Goal: Navigation & Orientation: Find specific page/section

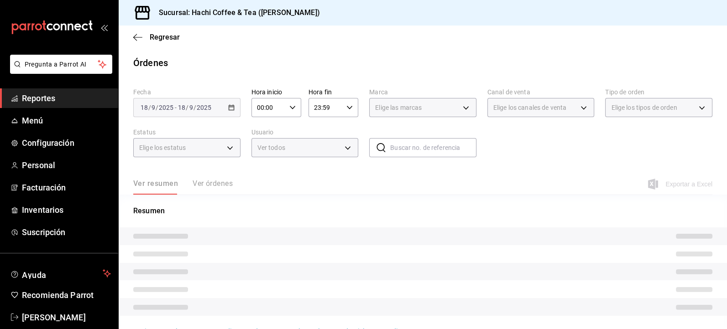
click at [70, 99] on span "Reportes" at bounding box center [66, 98] width 89 height 12
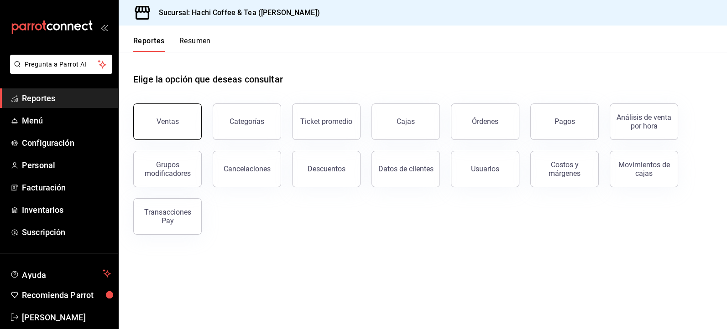
click at [173, 125] on div "Ventas" at bounding box center [167, 121] width 22 height 9
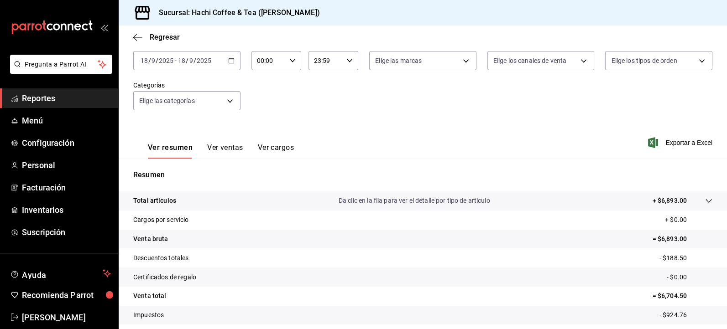
scroll to position [55, 0]
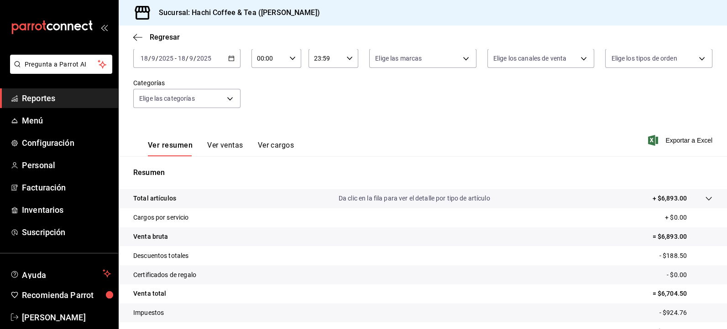
click at [46, 99] on span "Reportes" at bounding box center [66, 98] width 89 height 12
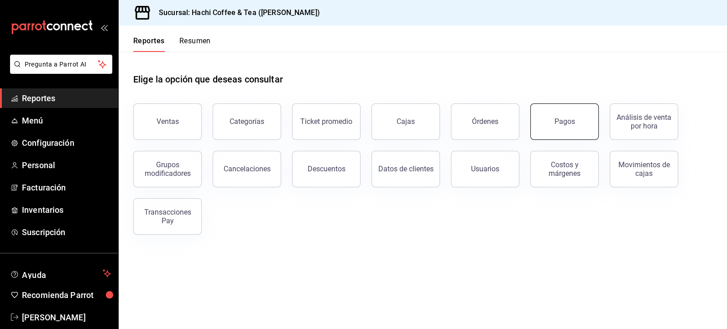
click at [556, 130] on button "Pagos" at bounding box center [564, 122] width 68 height 36
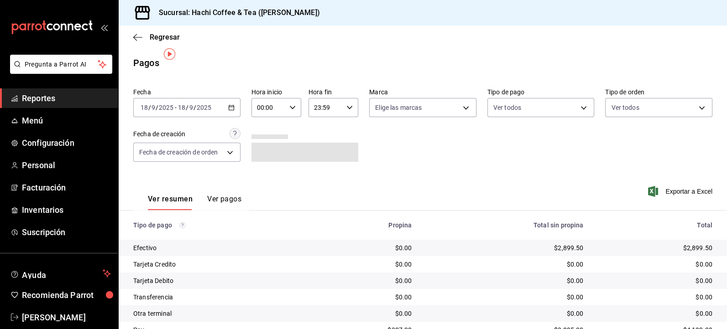
scroll to position [40, 0]
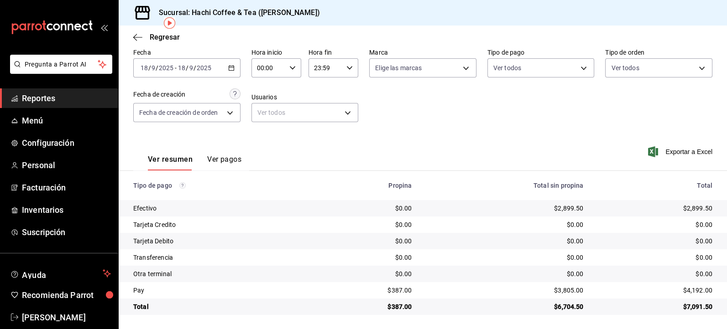
click at [49, 97] on span "Reportes" at bounding box center [66, 98] width 89 height 12
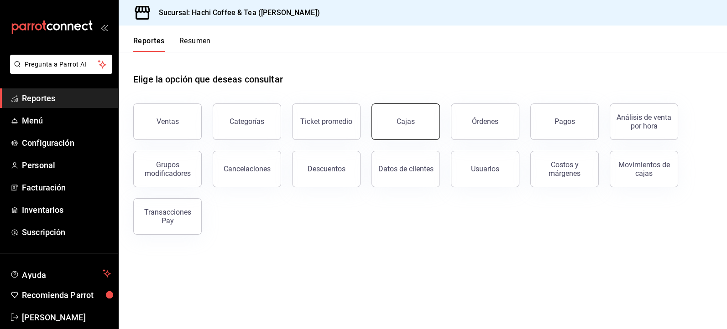
click at [412, 131] on link "Cajas" at bounding box center [405, 122] width 68 height 36
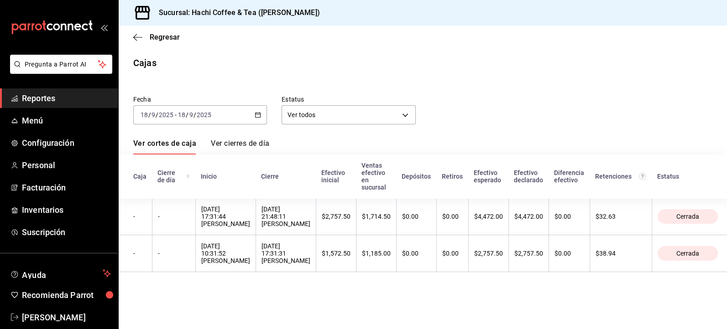
click at [394, 131] on div "Fecha [DATE] [DATE] - [DATE] [DATE] Estatus Ver todos ALL Ver cortes de caja Ve…" at bounding box center [422, 178] width 579 height 188
drag, startPoint x: 393, startPoint y: 131, endPoint x: 387, endPoint y: 131, distance: 5.9
click at [387, 131] on div "Fecha [DATE] [DATE] - [DATE] [DATE] Estatus Ver todos ALL Ver cortes de caja Ve…" at bounding box center [422, 178] width 579 height 188
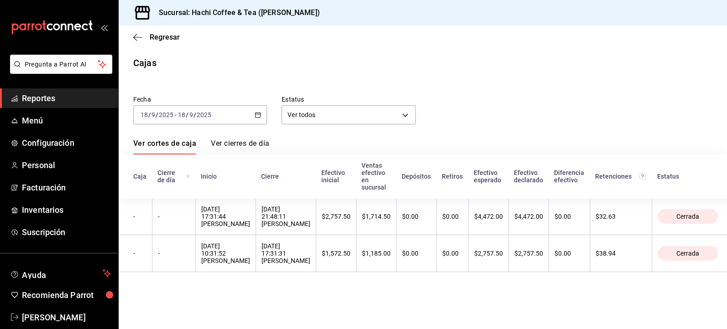
click at [387, 131] on div "Fecha [DATE] [DATE] - [DATE] [DATE] Estatus Ver todos ALL Ver cortes de caja Ve…" at bounding box center [422, 178] width 579 height 188
drag, startPoint x: 387, startPoint y: 131, endPoint x: 402, endPoint y: 131, distance: 14.6
click at [402, 131] on div "Fecha [DATE] [DATE] - [DATE] [DATE] Estatus Ver todos ALL Ver cortes de caja Ve…" at bounding box center [422, 178] width 579 height 188
